Goal: Task Accomplishment & Management: Use online tool/utility

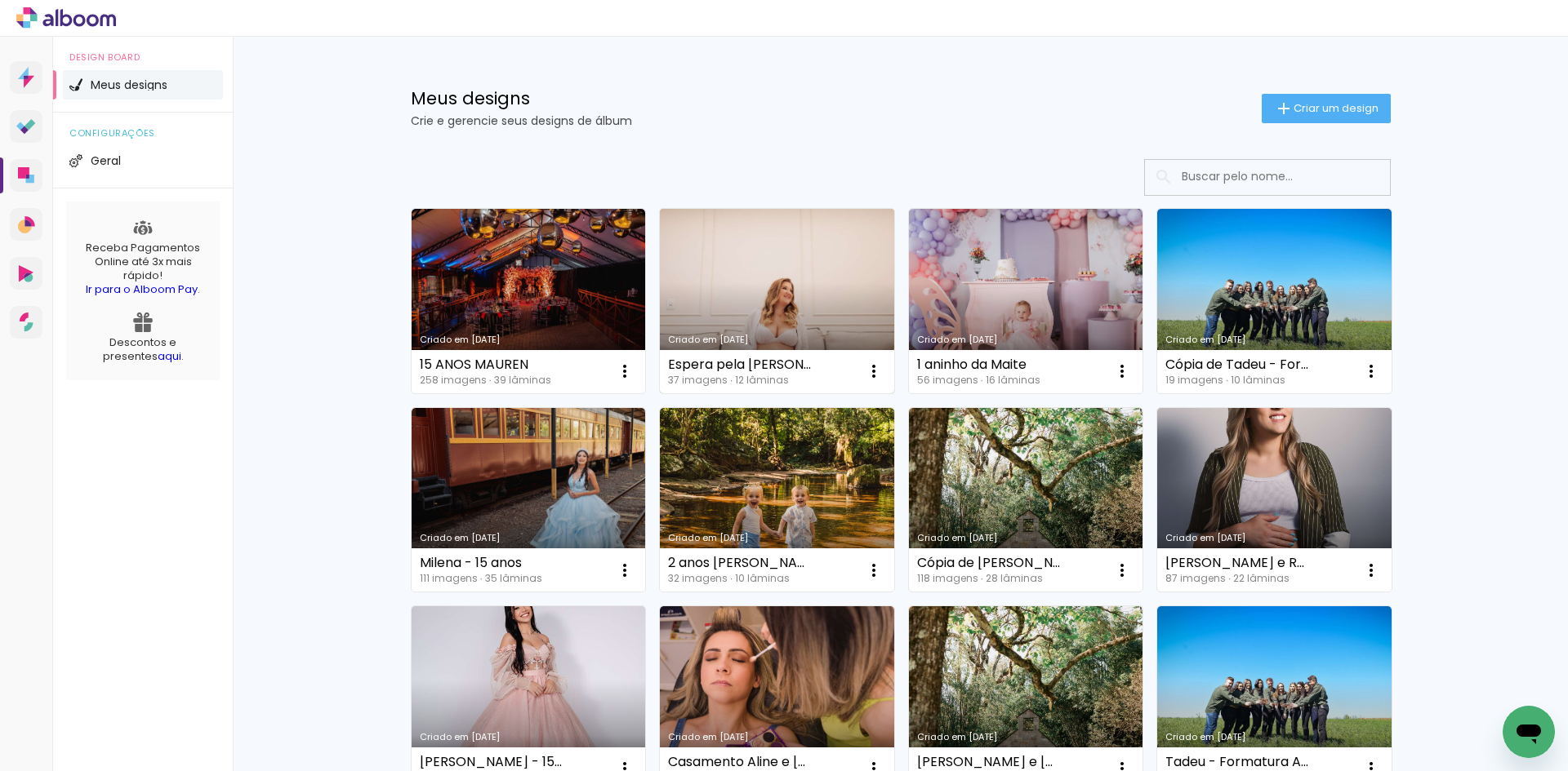
click at [769, 299] on link "Criado em [DATE]" at bounding box center [777, 301] width 234 height 184
click at [1035, 315] on link "Criado em [DATE]" at bounding box center [1025, 301] width 234 height 184
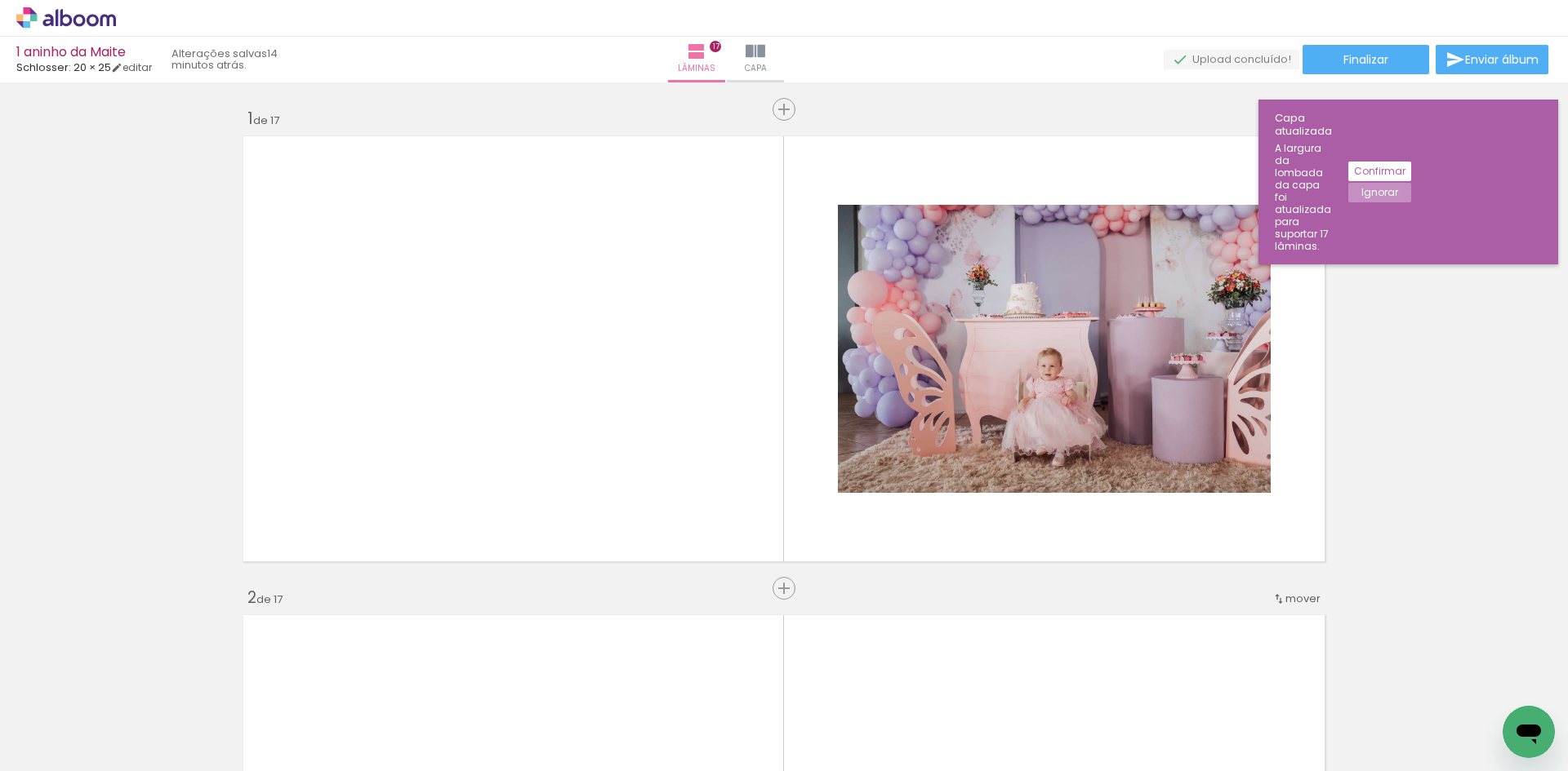
scroll to position [0, 3692]
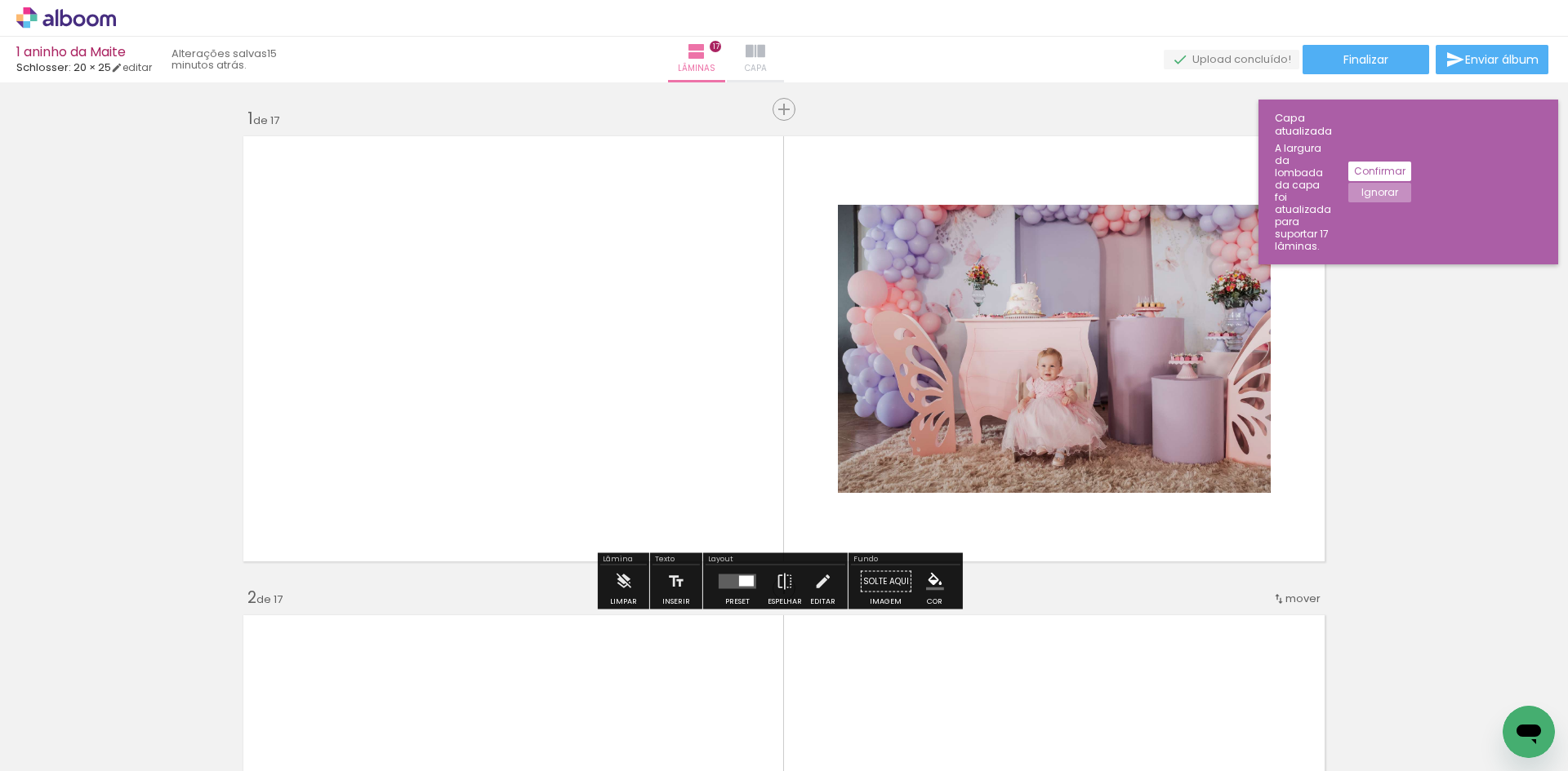
drag, startPoint x: 824, startPoint y: 64, endPoint x: 808, endPoint y: 71, distance: 17.5
click at [767, 64] on span "Capa" at bounding box center [756, 69] width 22 height 14
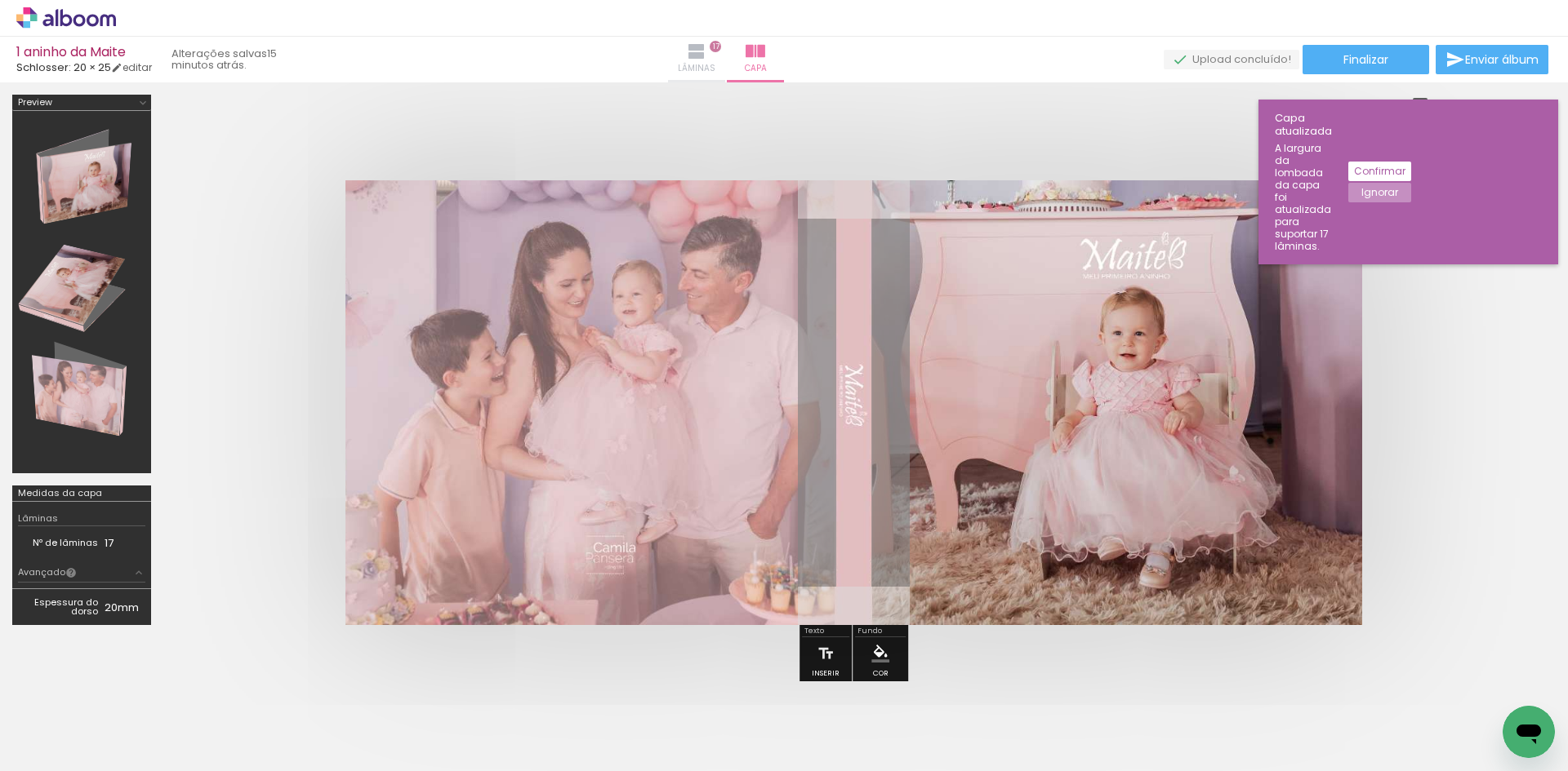
click at [706, 60] on iron-icon at bounding box center [696, 52] width 20 height 20
